Goal: Ask a question

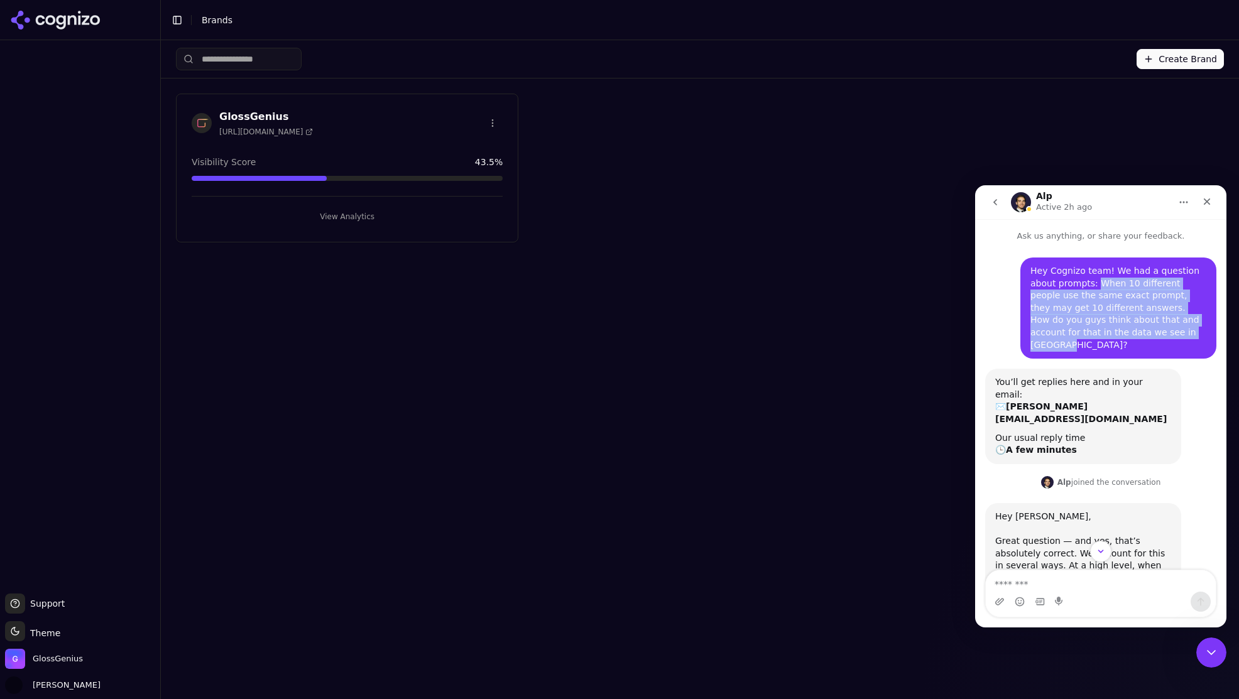
drag, startPoint x: 1095, startPoint y: 283, endPoint x: 1151, endPoint y: 337, distance: 77.3
click at [1151, 337] on div "Hey Cognizo team! We had a question about prompts: When 10 different people use…" at bounding box center [1118, 308] width 176 height 86
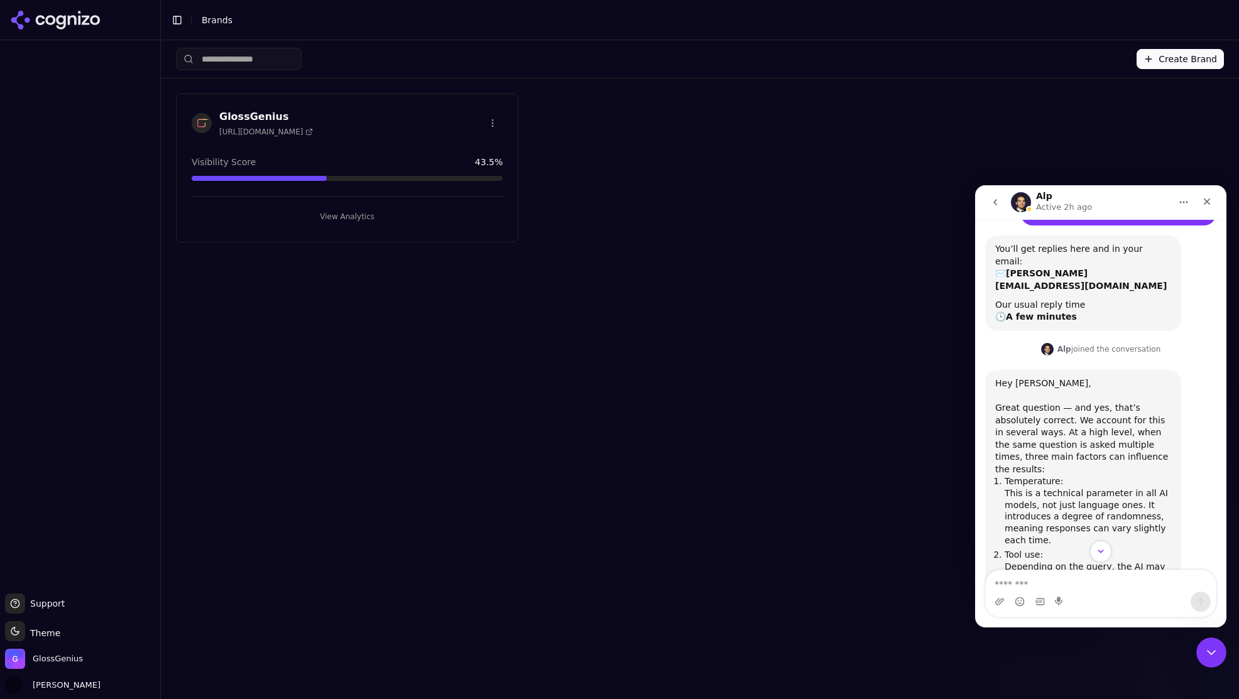
scroll to position [139, 0]
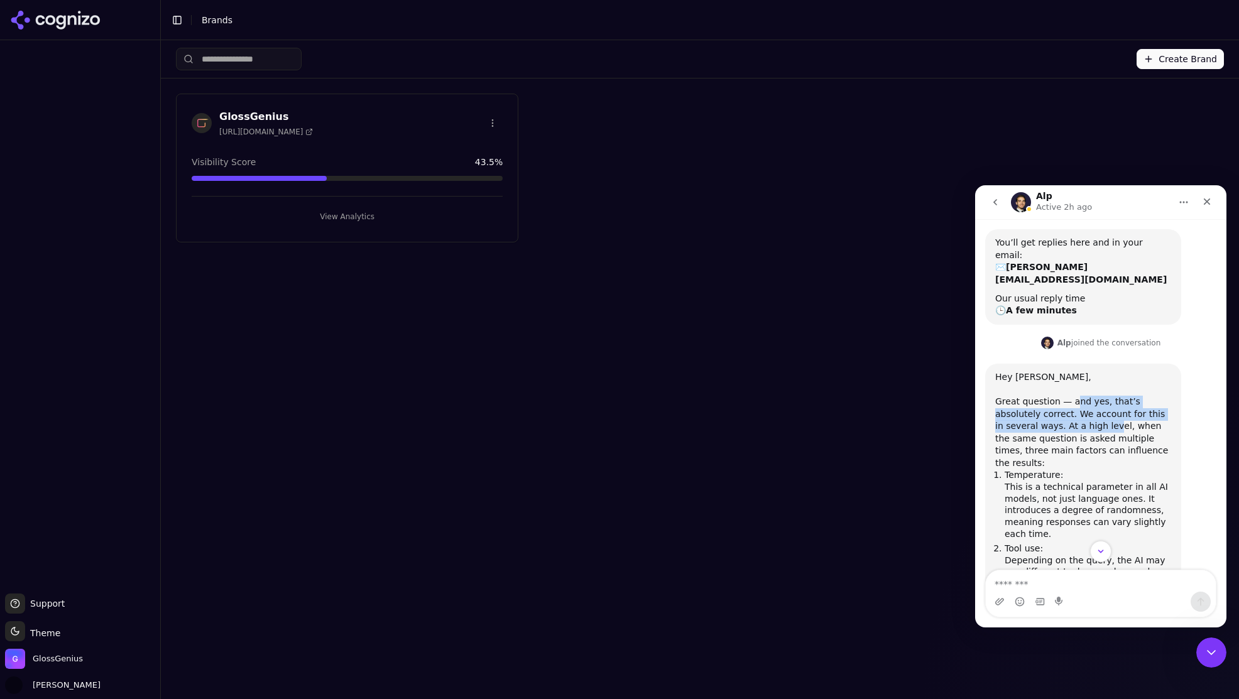
drag, startPoint x: 1071, startPoint y: 367, endPoint x: 1071, endPoint y: 384, distance: 16.3
click at [1071, 396] on div "Great question — and yes, that’s absolutely correct. We account for this in sev…" at bounding box center [1083, 433] width 176 height 74
click at [1077, 396] on div "Great question — and yes, that’s absolutely correct. We account for this in sev…" at bounding box center [1083, 433] width 176 height 74
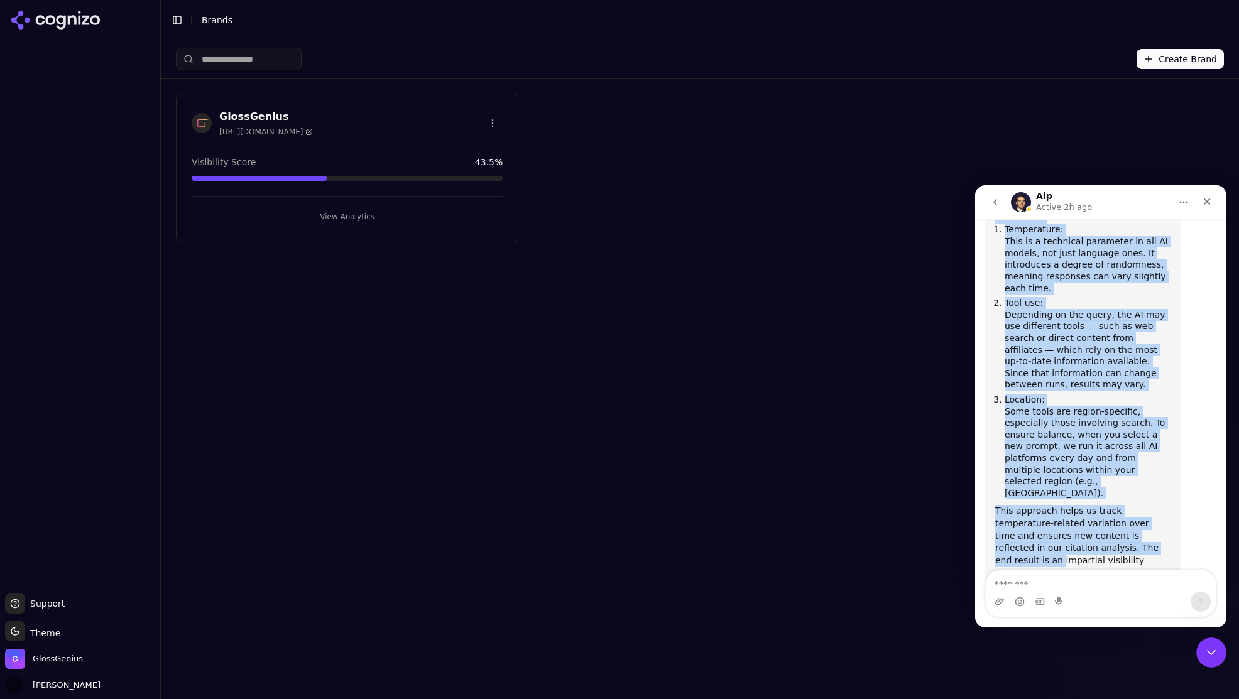
scroll to position [392, 0]
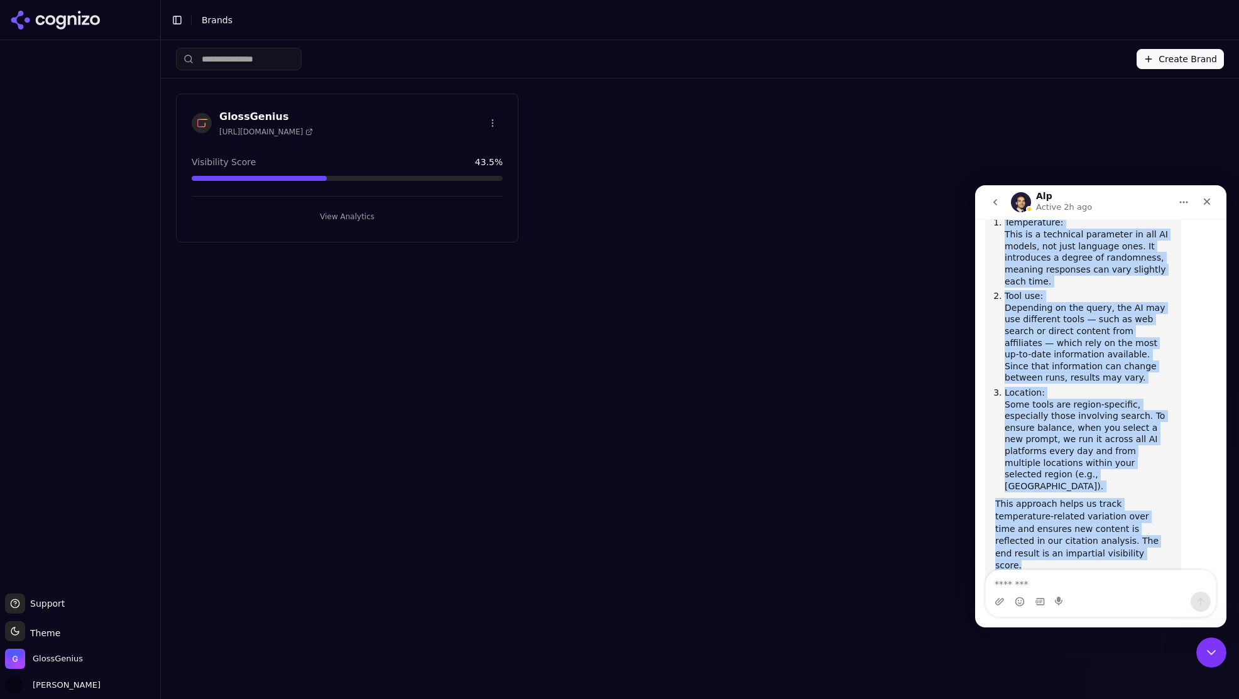
drag, startPoint x: 1031, startPoint y: 378, endPoint x: 1114, endPoint y: 481, distance: 132.2
click at [1114, 481] on div "Hey [PERSON_NAME], ​ Great question — and yes, that’s absolutely correct. We ac…" at bounding box center [1083, 370] width 176 height 503
copy div "We account for this in several ways. At a high level, when the same question is…"
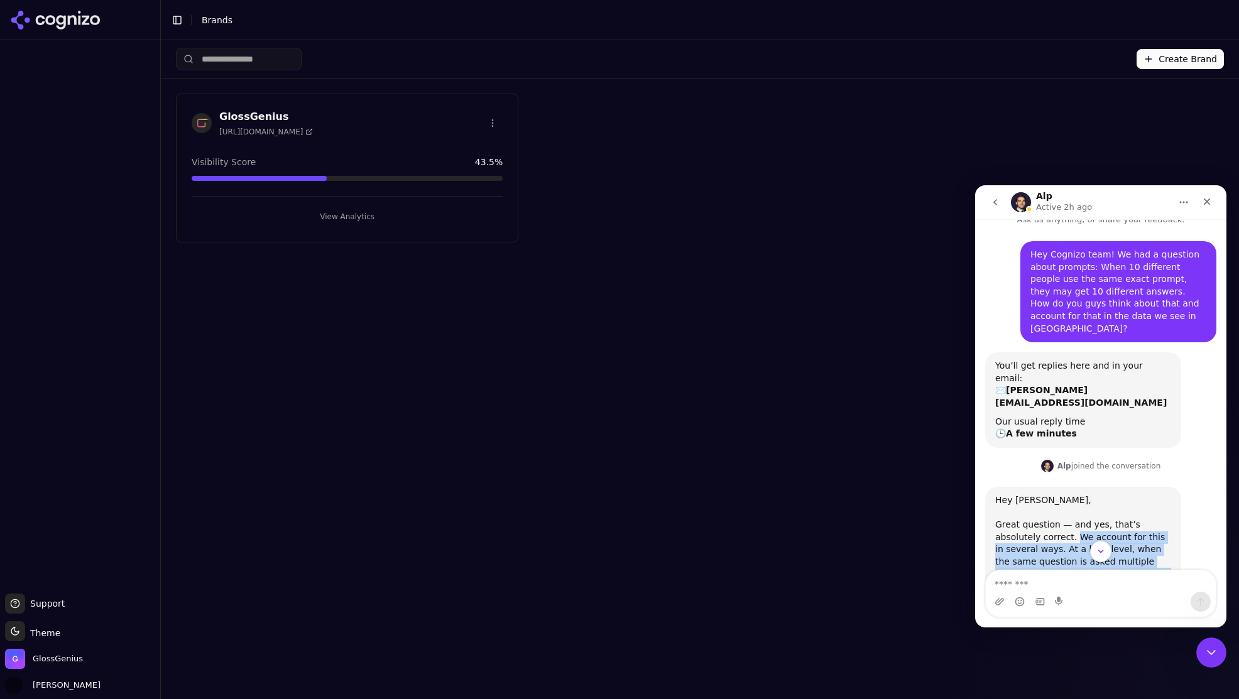
scroll to position [15, 0]
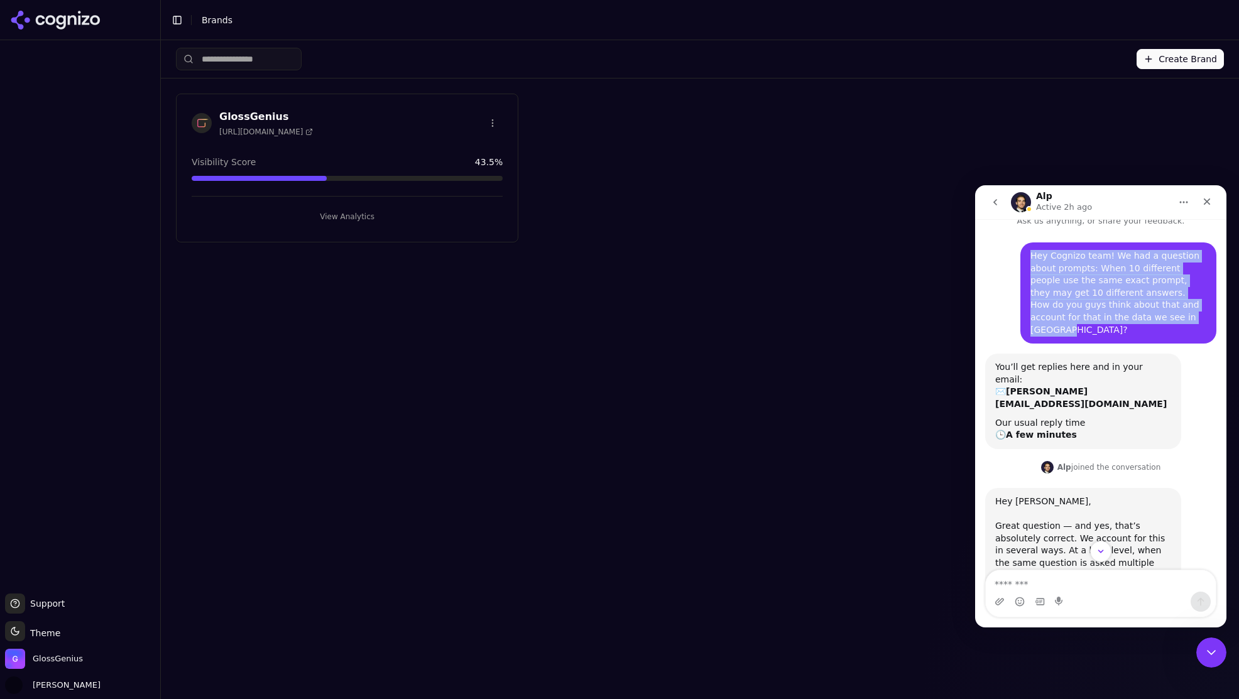
drag, startPoint x: 1029, startPoint y: 261, endPoint x: 1136, endPoint y: 322, distance: 123.5
click at [1136, 322] on div "Hey Cognizo team! We had a question about prompts: When 10 different people use…" at bounding box center [1118, 292] width 196 height 101
copy div "Hey Cognizo team! We had a question about prompts: When 10 different people use…"
